Goal: Information Seeking & Learning: Learn about a topic

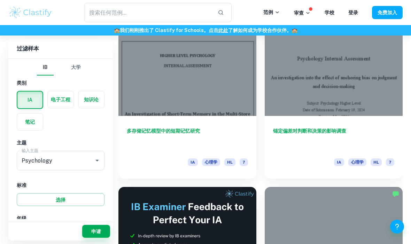
click at [95, 15] on input "text" at bounding box center [148, 12] width 128 height 19
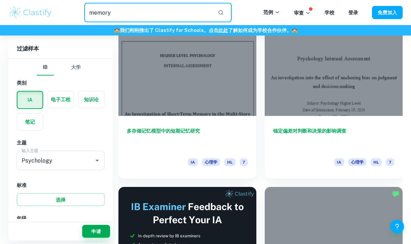
type input "memory"
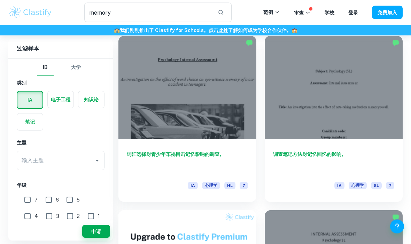
scroll to position [389, 0]
click at [137, 157] on h6 "词汇选择对青少年车祸目击记忆影响的调查。" at bounding box center [187, 161] width 121 height 23
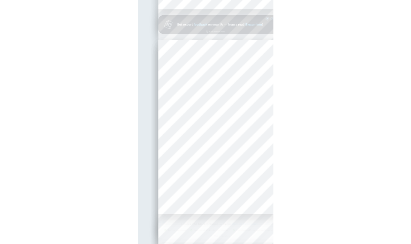
scroll to position [53, 0]
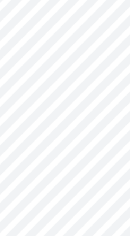
type input "1"
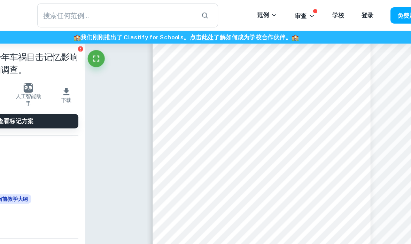
scroll to position [93, 0]
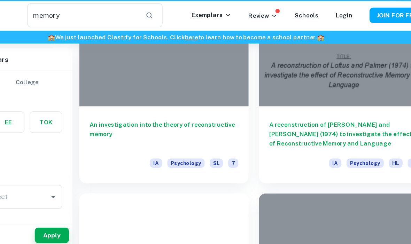
type input "memory"
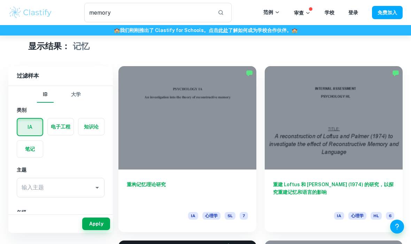
scroll to position [4, 0]
